Goal: Information Seeking & Learning: Find specific fact

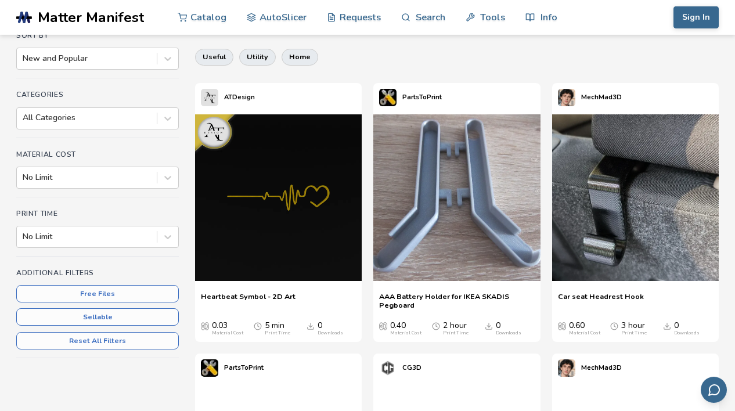
scroll to position [121, 0]
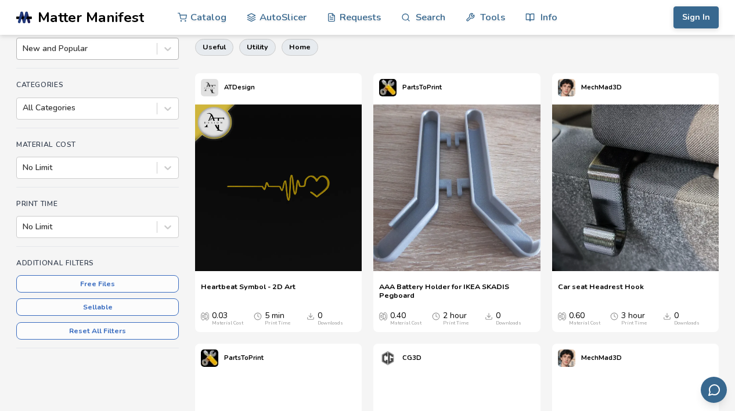
click at [99, 57] on div "New and Popular" at bounding box center [87, 49] width 140 height 16
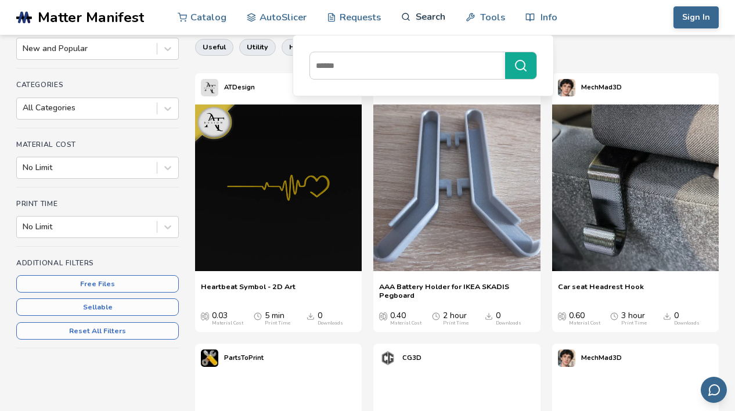
click at [417, 10] on link "Search" at bounding box center [423, 16] width 44 height 35
click at [404, 65] on input at bounding box center [404, 65] width 189 height 21
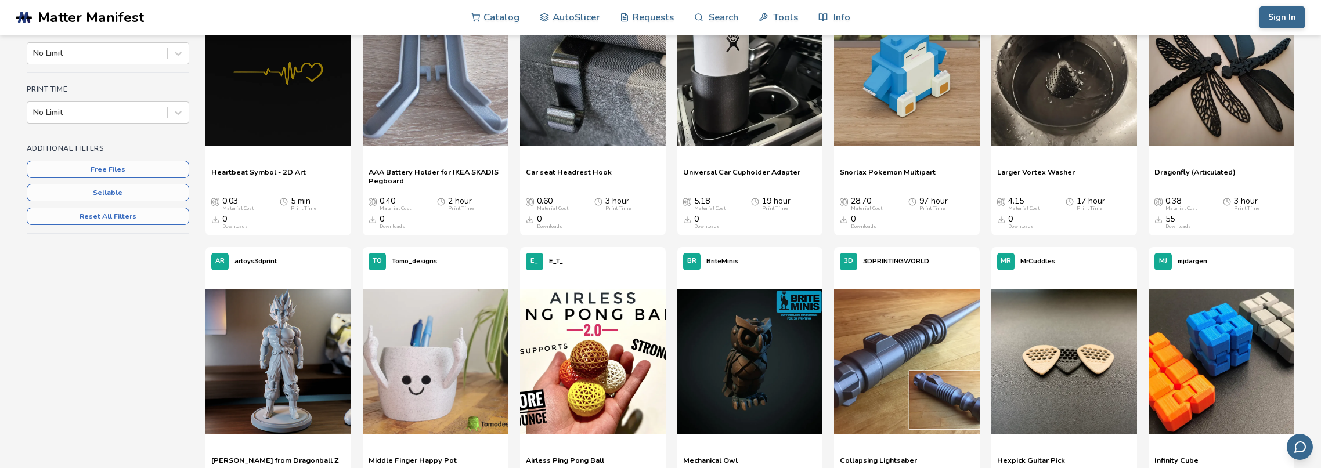
scroll to position [0, 0]
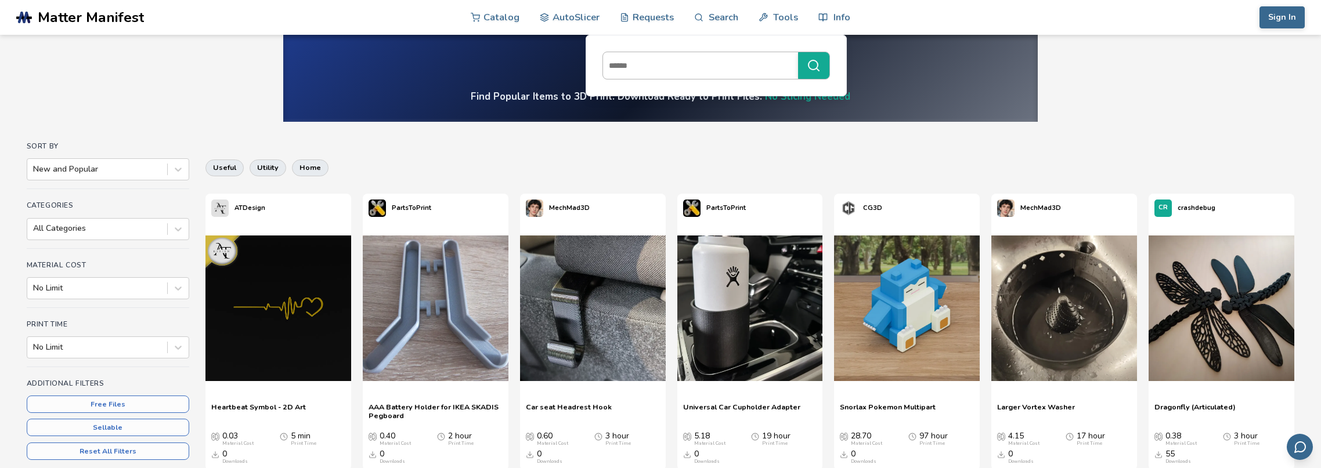
click at [649, 67] on input at bounding box center [697, 65] width 189 height 21
type input "**********"
click at [698, 77] on div at bounding box center [715, 66] width 227 height 28
click at [698, 76] on input at bounding box center [697, 65] width 189 height 21
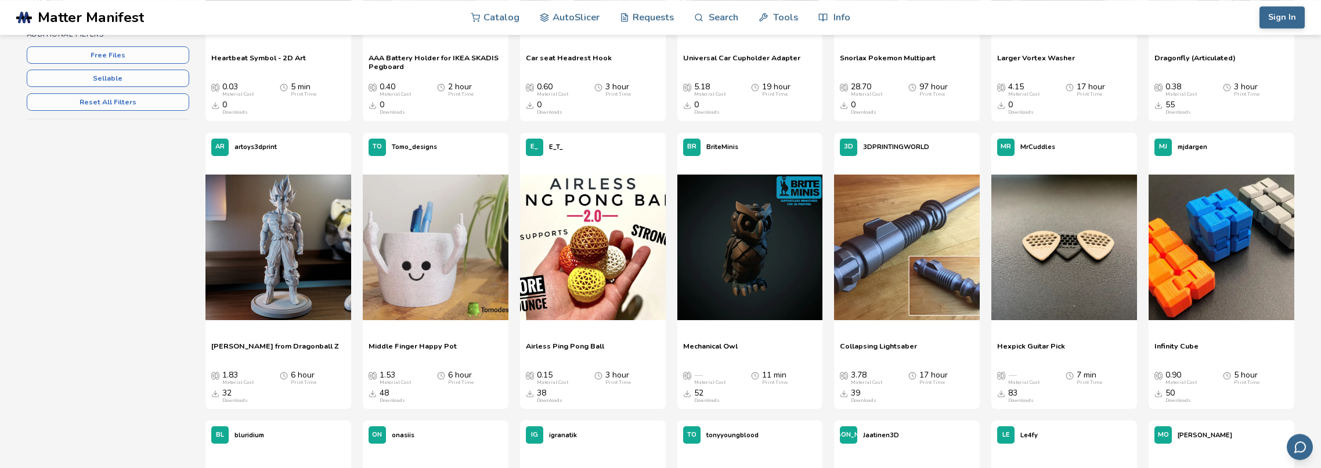
scroll to position [413, 0]
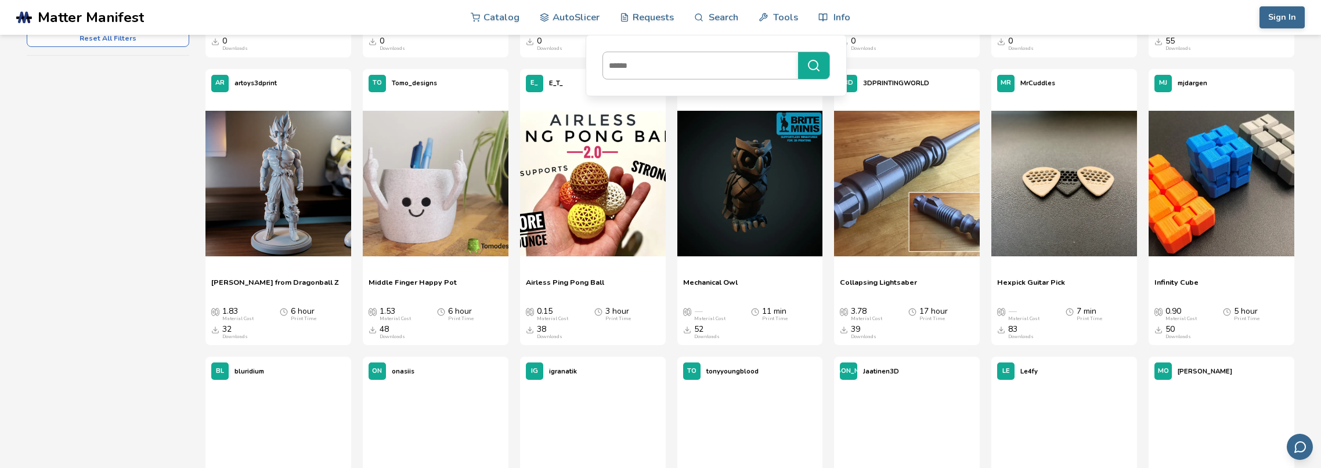
click at [689, 68] on input at bounding box center [697, 65] width 189 height 21
type input "**********"
click at [734, 70] on icon "submit" at bounding box center [814, 66] width 14 height 14
